Goal: Find specific page/section: Find specific page/section

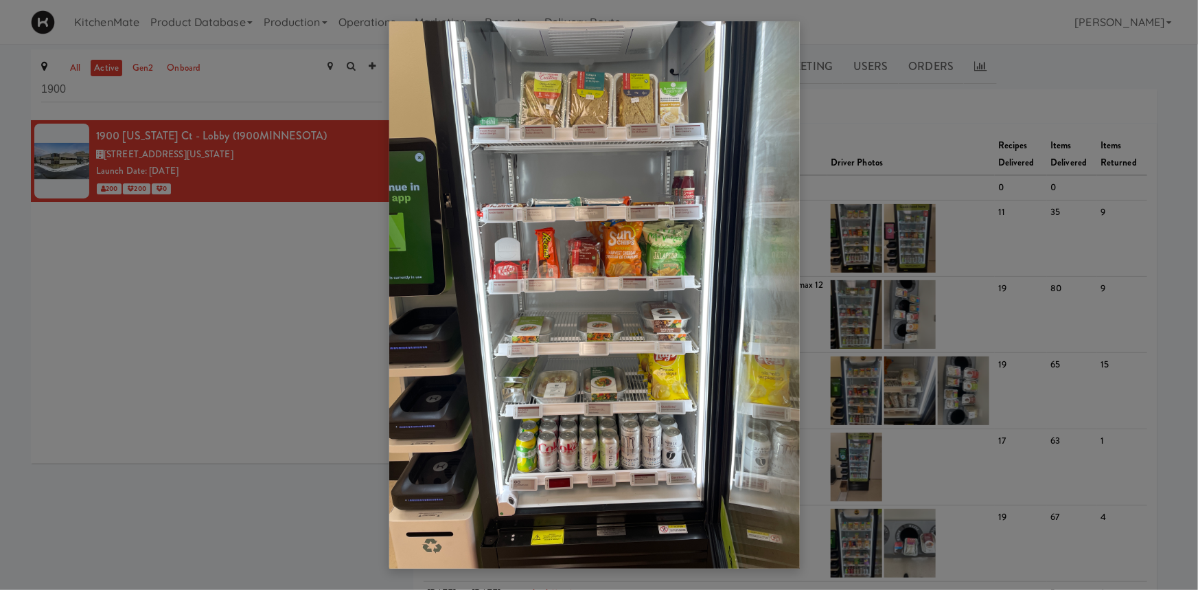
click at [160, 102] on div at bounding box center [599, 295] width 1198 height 590
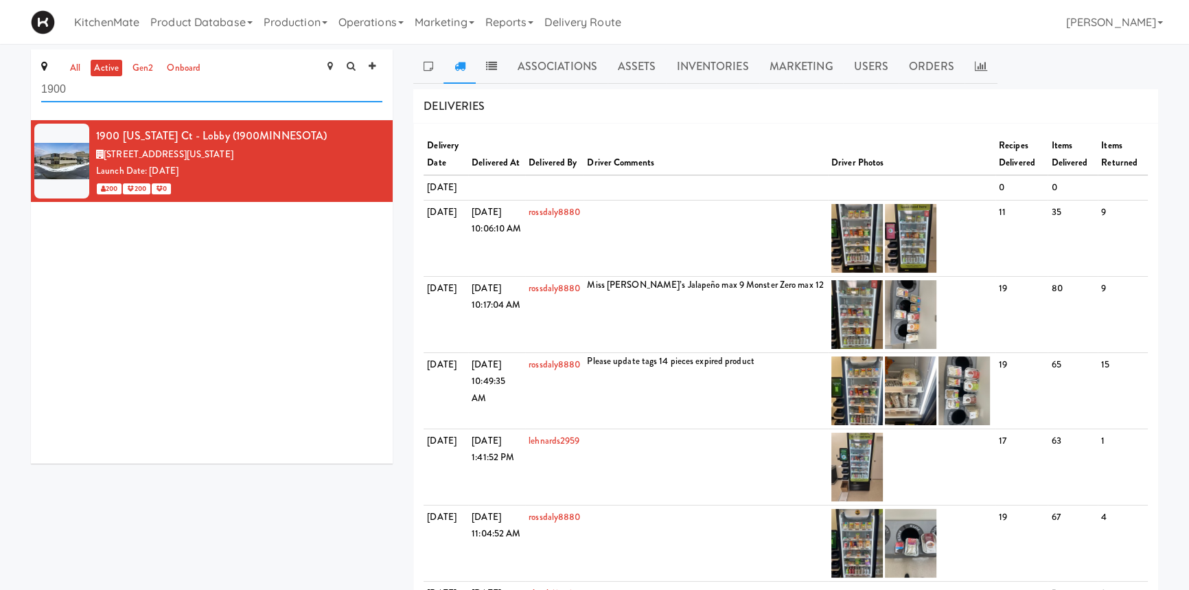
click at [127, 98] on input "1900" at bounding box center [211, 89] width 341 height 25
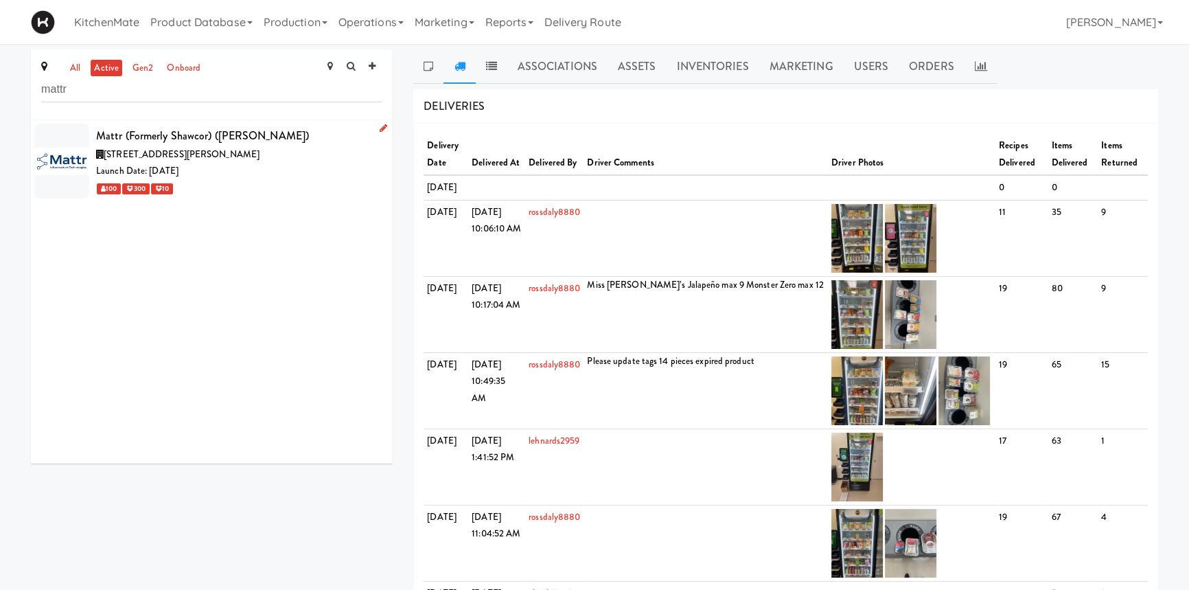
click at [145, 146] on div "[STREET_ADDRESS][PERSON_NAME]" at bounding box center [239, 154] width 286 height 17
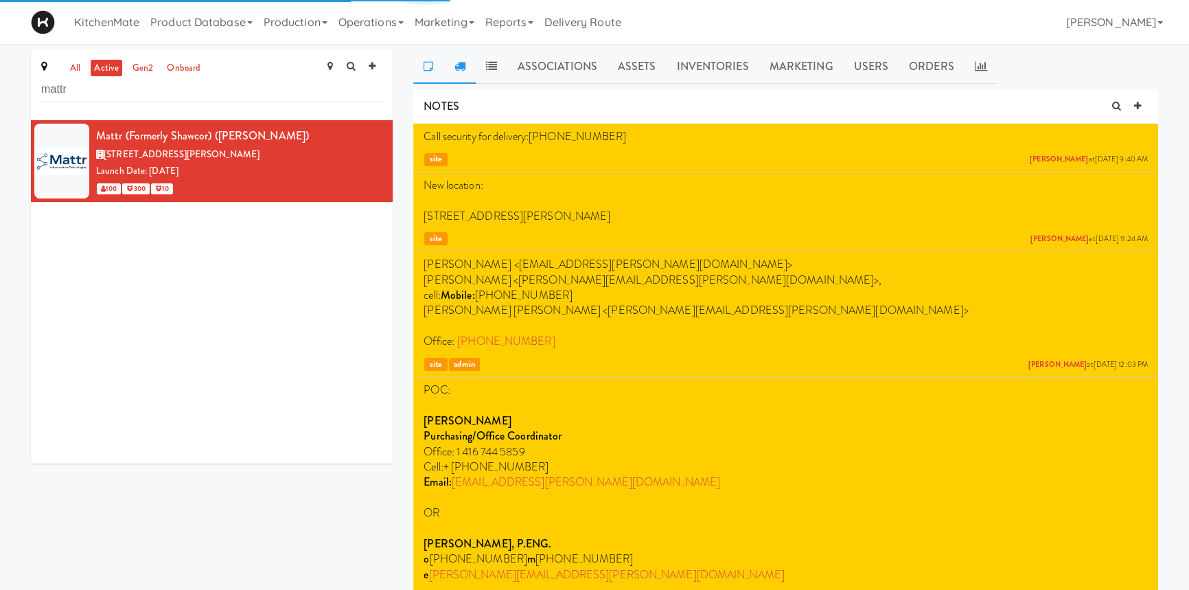
click at [459, 67] on icon at bounding box center [459, 65] width 11 height 11
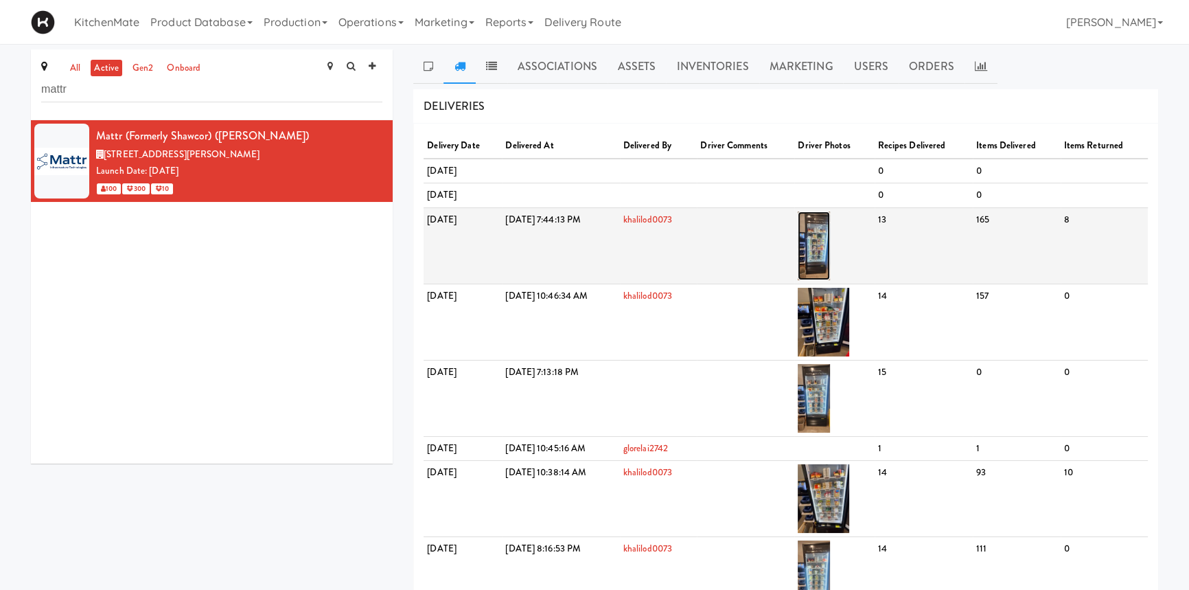
click at [830, 237] on img at bounding box center [814, 245] width 32 height 69
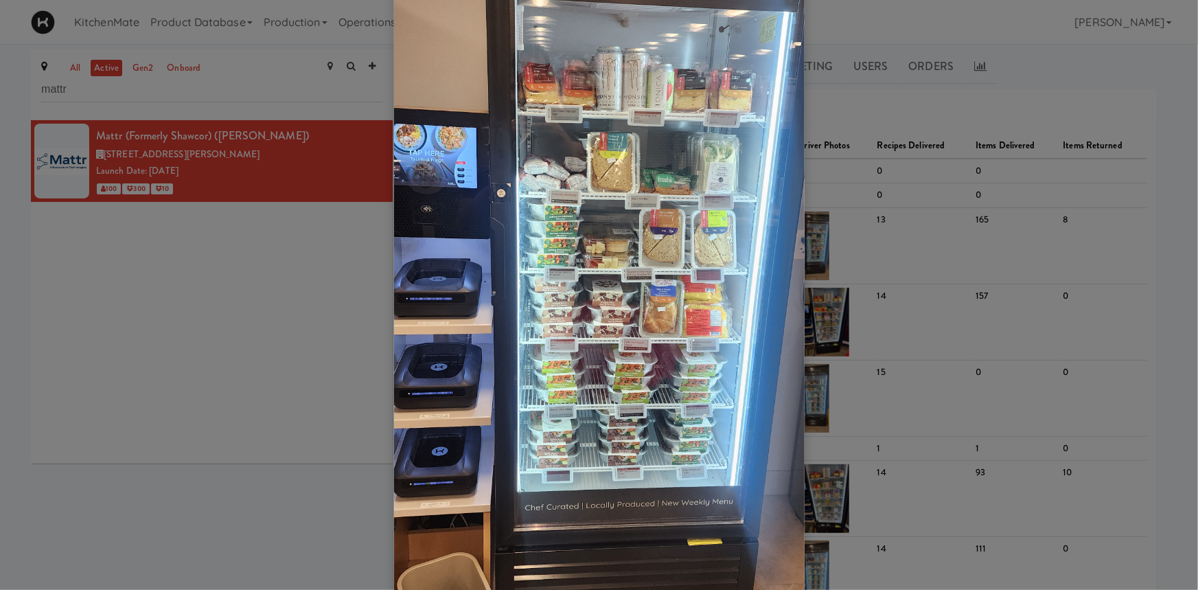
scroll to position [175, 0]
click at [329, 440] on div at bounding box center [599, 295] width 1198 height 590
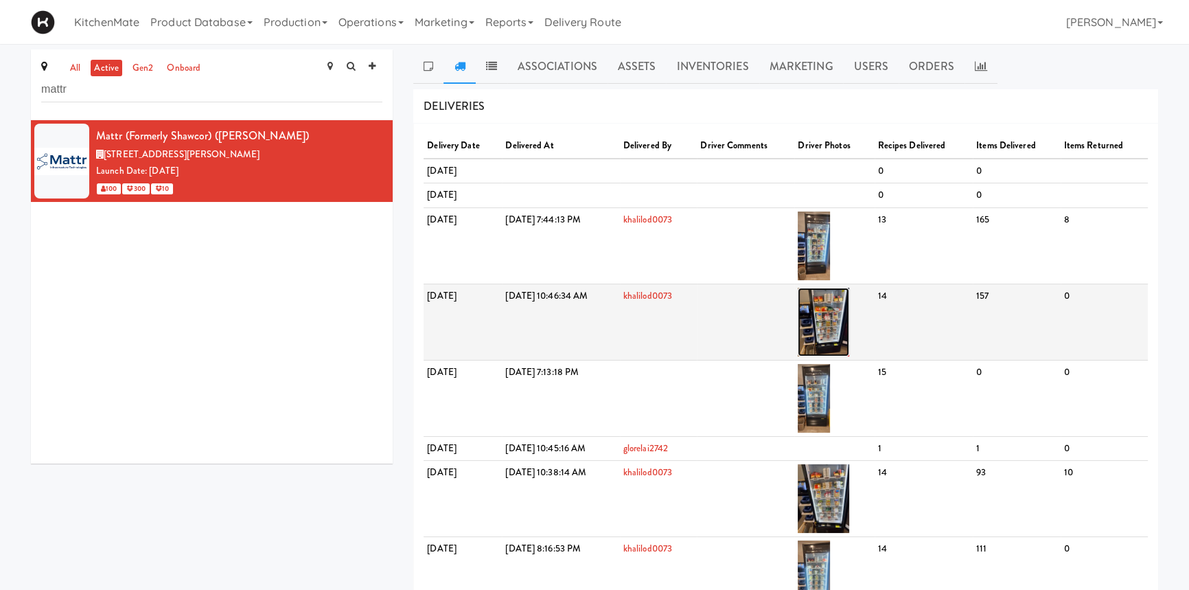
click at [849, 305] on img at bounding box center [823, 322] width 51 height 69
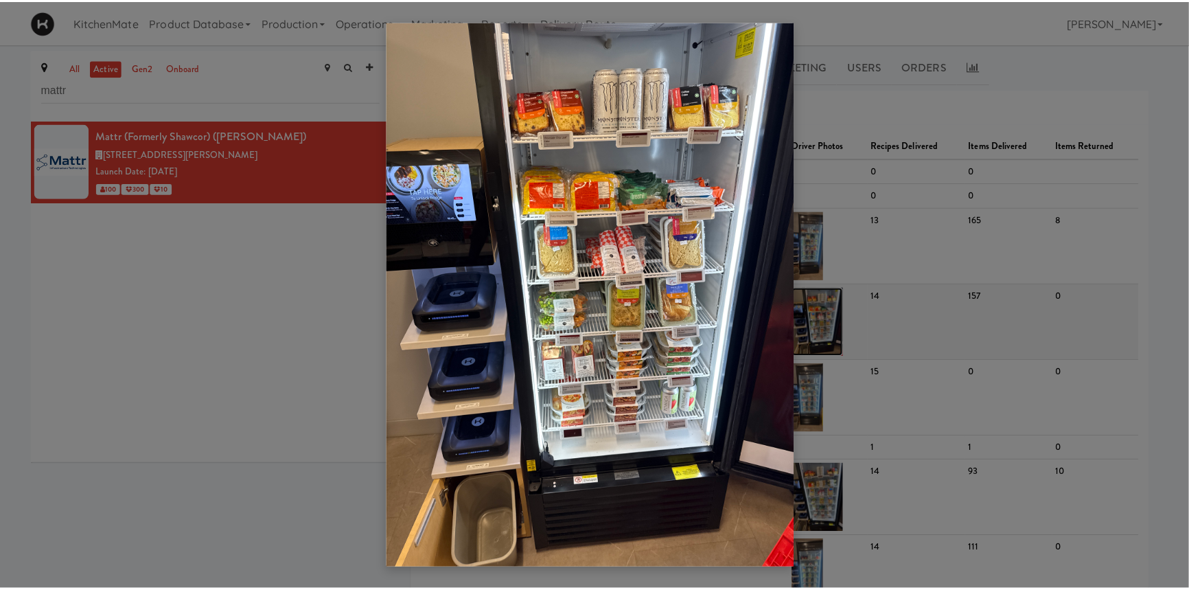
scroll to position [0, 0]
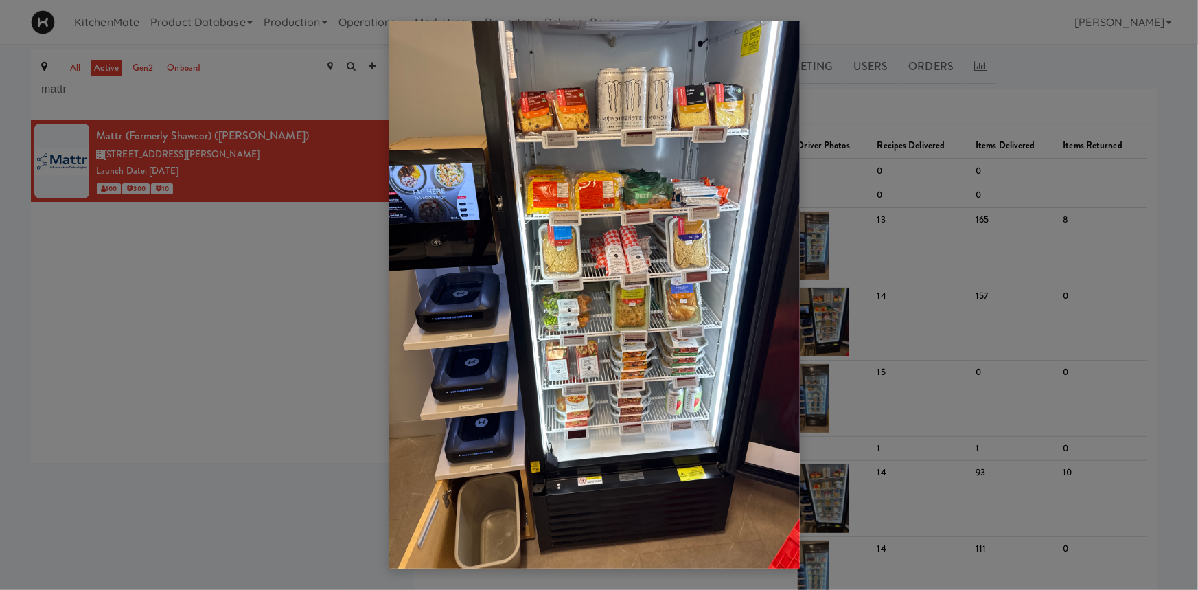
click at [286, 552] on div at bounding box center [599, 295] width 1198 height 590
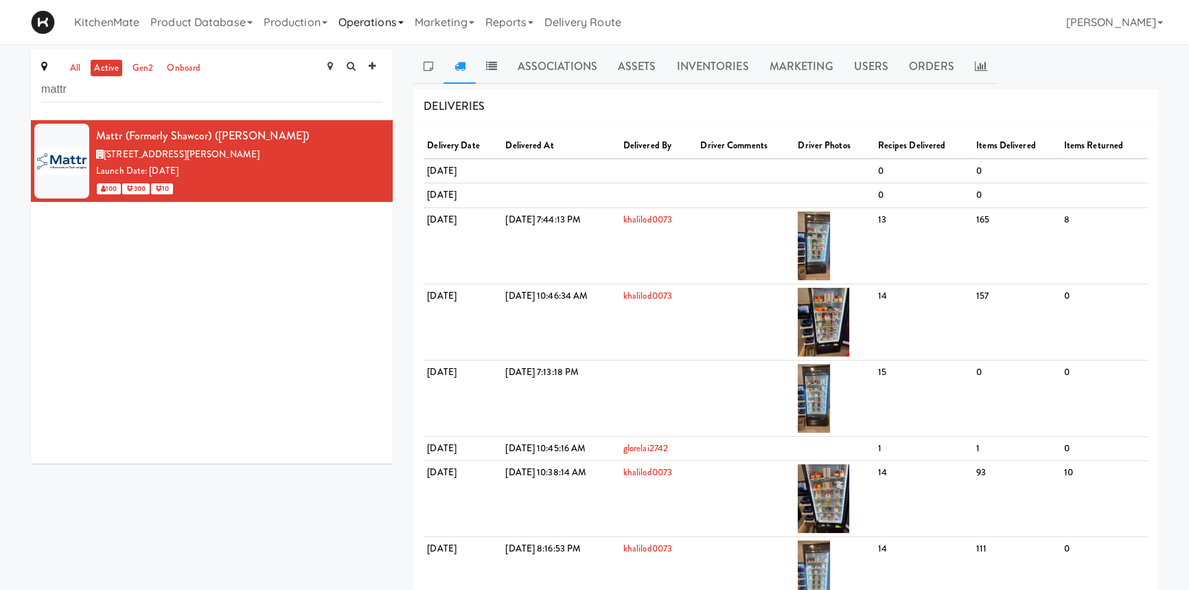
click at [378, 19] on link "Operations" at bounding box center [371, 22] width 76 height 44
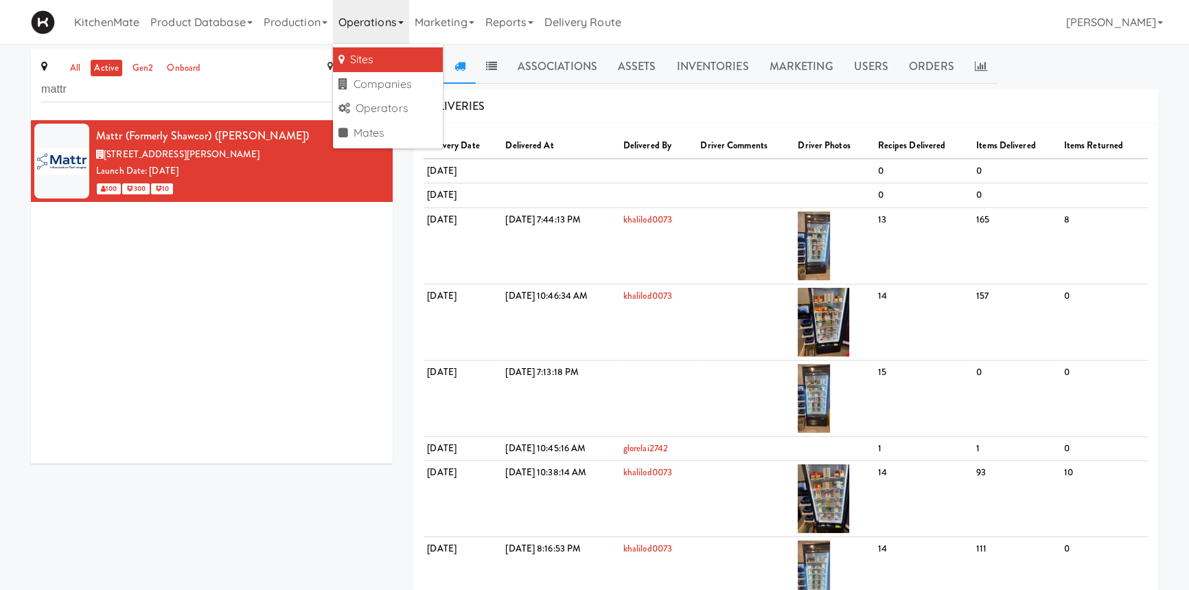
click at [373, 66] on link "Sites" at bounding box center [388, 59] width 110 height 25
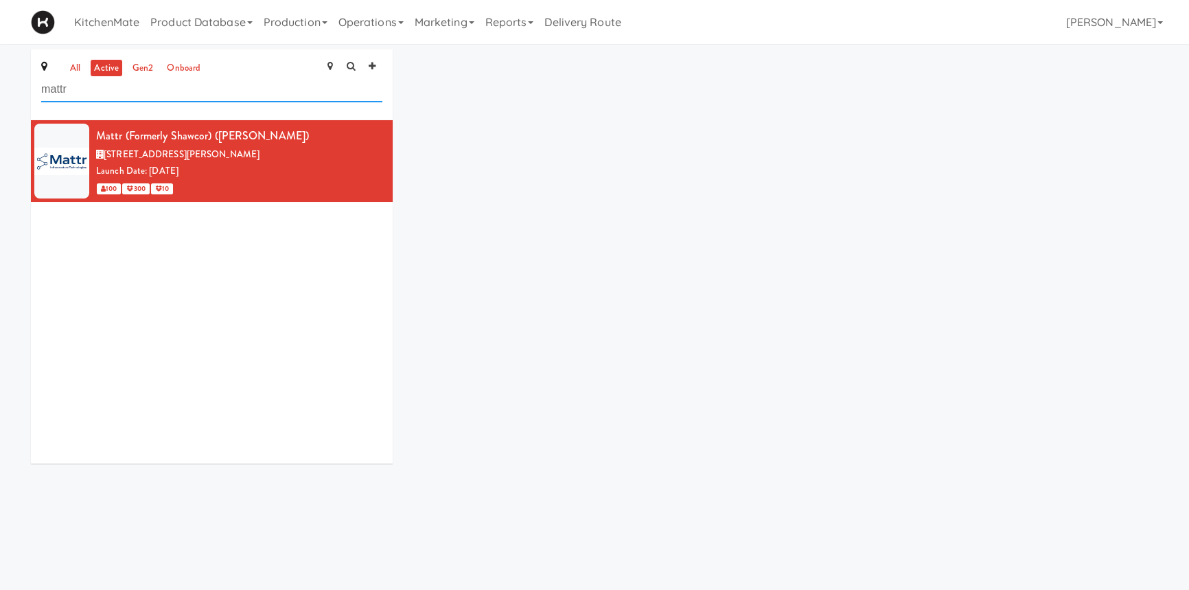
click at [201, 92] on input "mattr" at bounding box center [211, 89] width 341 height 25
paste input "UHNLYND"
type input "UHNLYND"
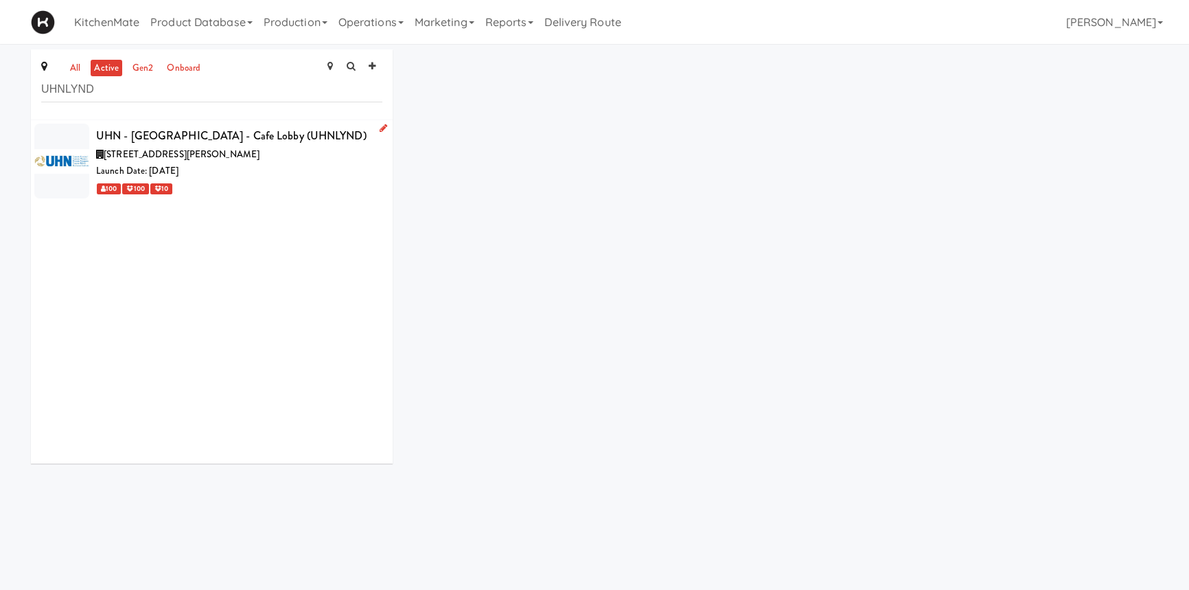
click at [246, 132] on div "UHN - [GEOGRAPHIC_DATA] - Cafe Lobby (UHNLYND)" at bounding box center [239, 136] width 286 height 21
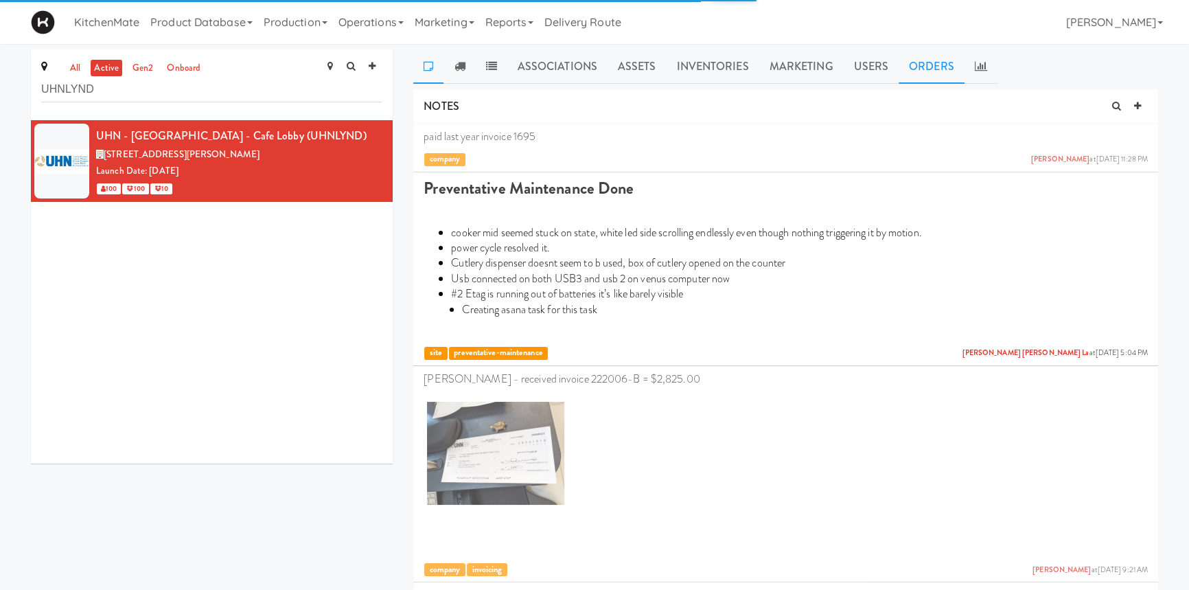
click at [927, 71] on link "Orders" at bounding box center [932, 66] width 66 height 34
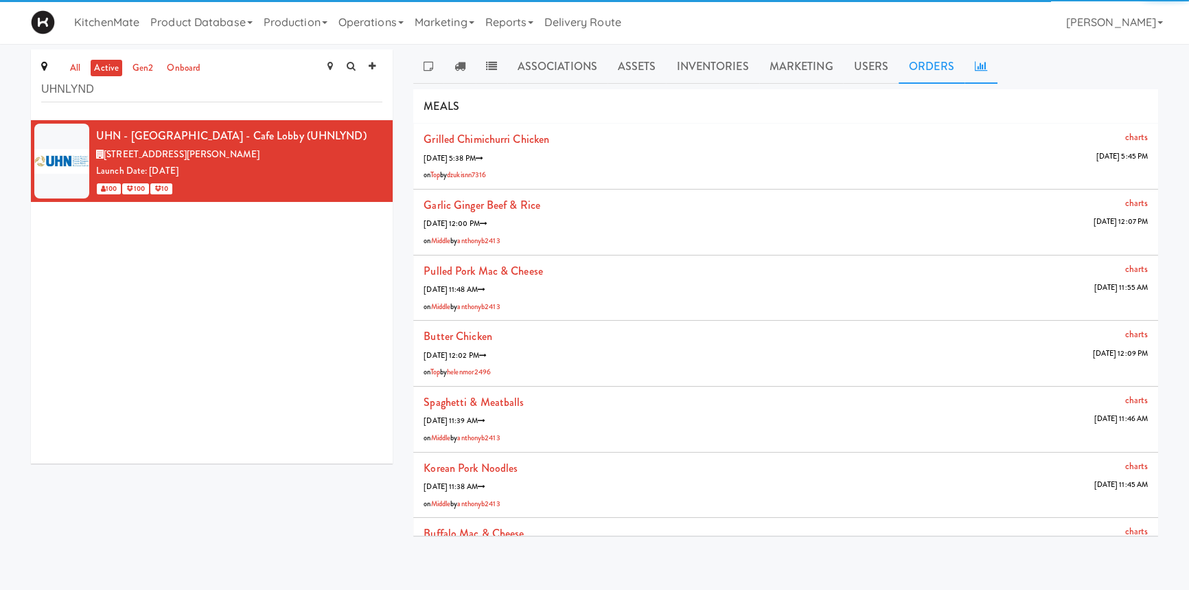
click at [965, 61] on link at bounding box center [981, 66] width 33 height 34
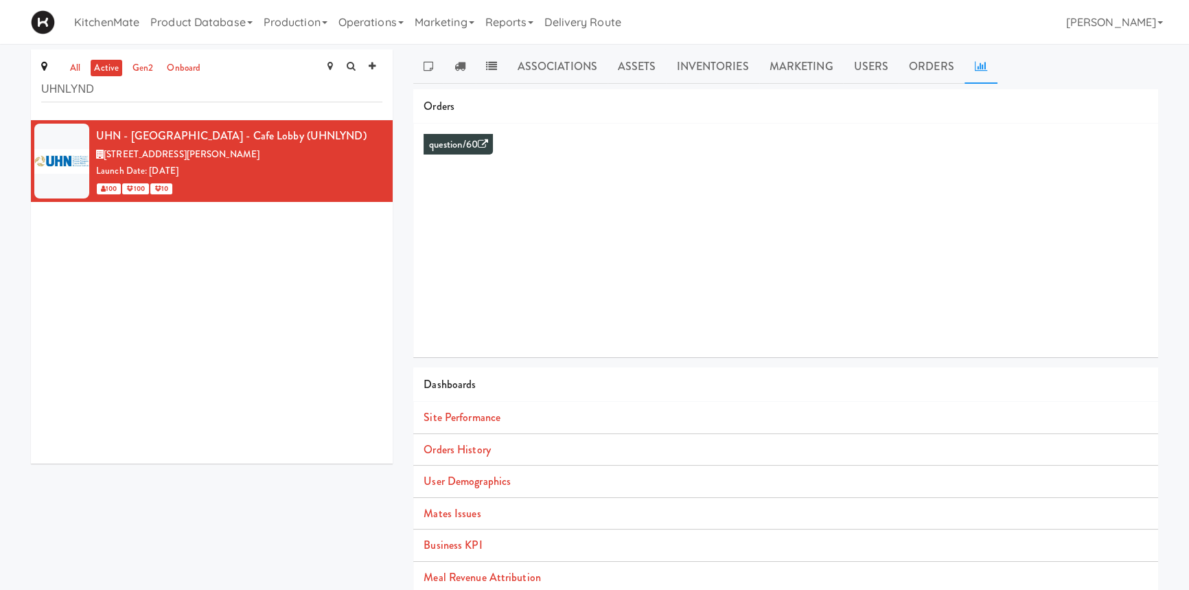
click at [975, 62] on icon at bounding box center [981, 65] width 12 height 11
click at [981, 64] on icon at bounding box center [981, 65] width 12 height 11
click at [485, 455] on link "Orders History" at bounding box center [457, 449] width 67 height 16
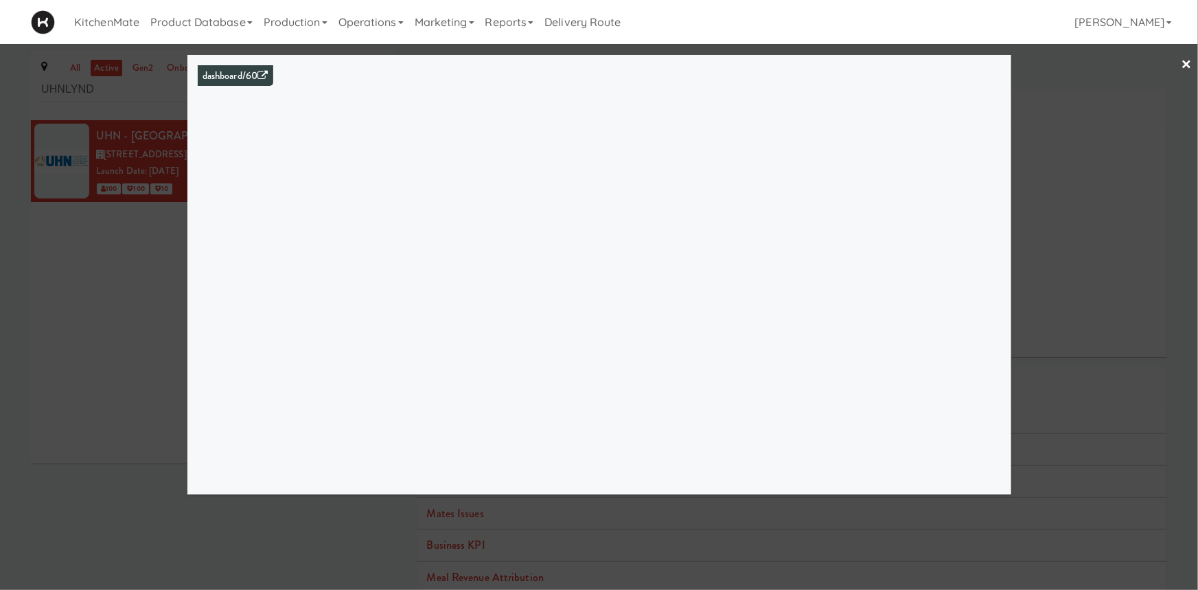
click at [148, 317] on div at bounding box center [599, 295] width 1198 height 590
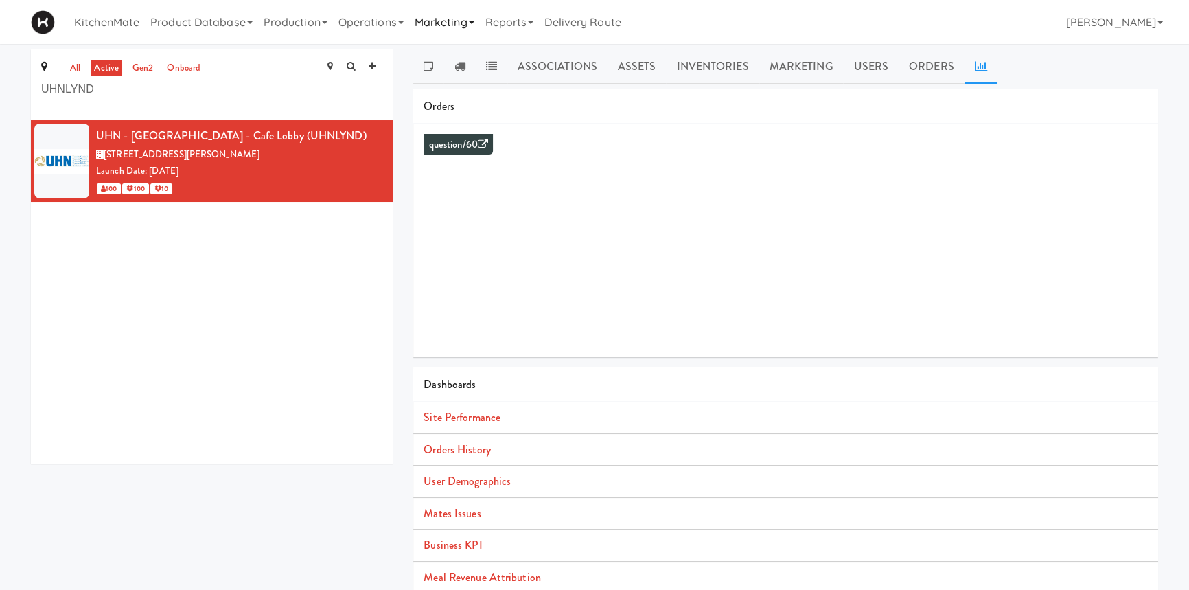
click at [455, 21] on link "Marketing" at bounding box center [444, 22] width 71 height 44
click at [445, 62] on link "Users" at bounding box center [464, 59] width 110 height 25
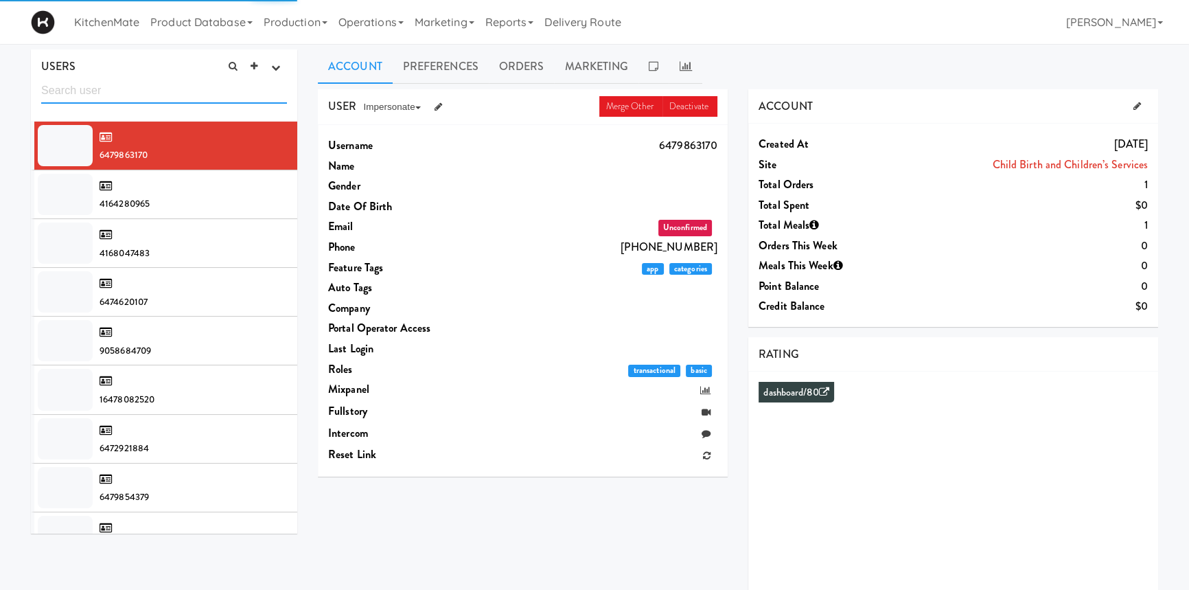
click at [185, 92] on input "text" at bounding box center [164, 90] width 246 height 25
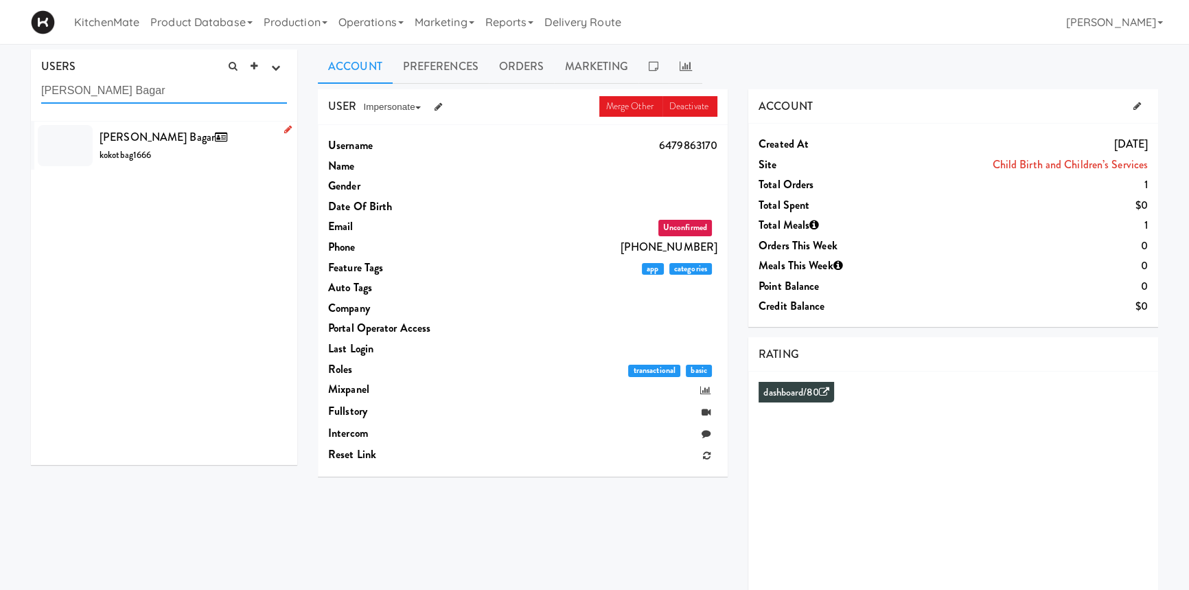
type input "[PERSON_NAME] Bagar"
click at [138, 143] on span "[PERSON_NAME] Bagar" at bounding box center [166, 137] width 133 height 16
